Goal: Register for event/course

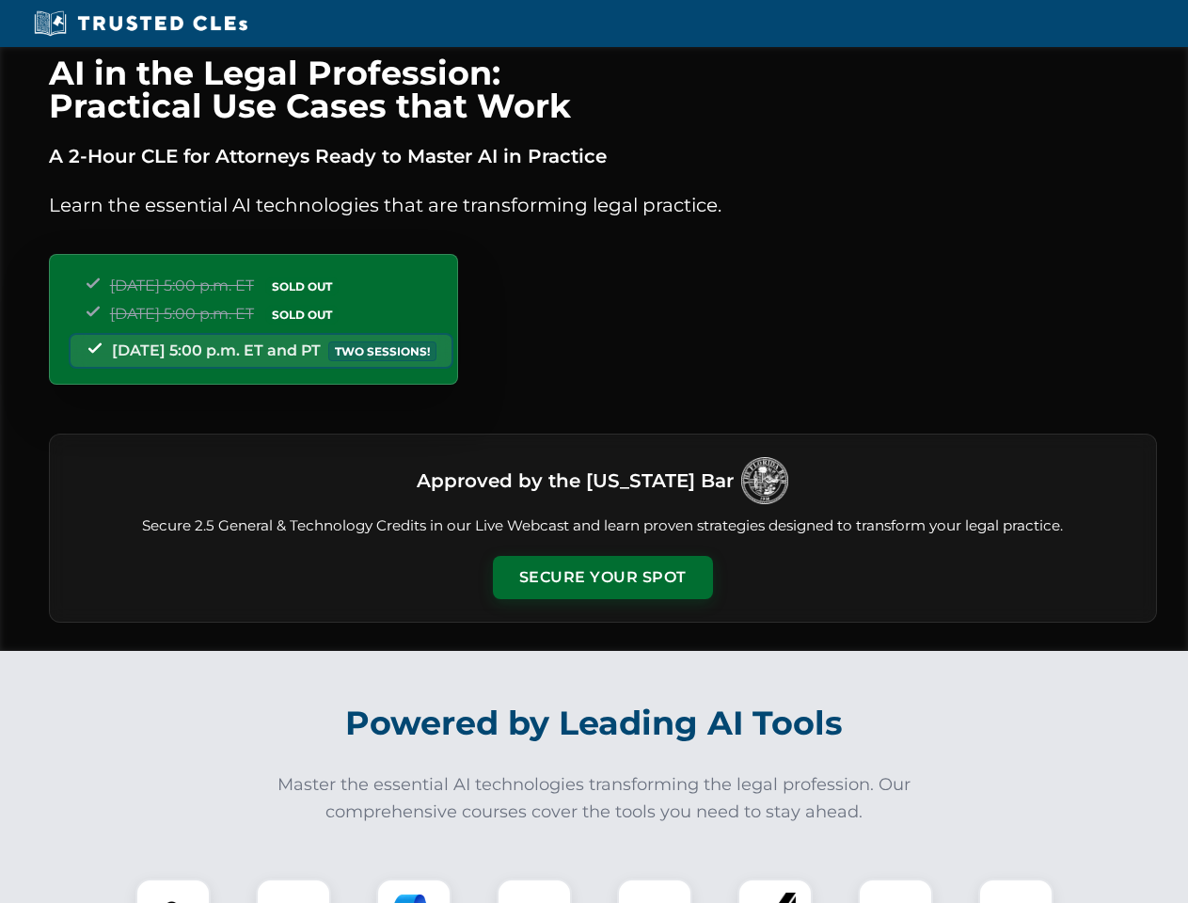
click at [602, 577] on button "Secure Your Spot" at bounding box center [603, 577] width 220 height 43
click at [173, 891] on img at bounding box center [173, 916] width 55 height 55
